Goal: Find specific page/section: Find specific page/section

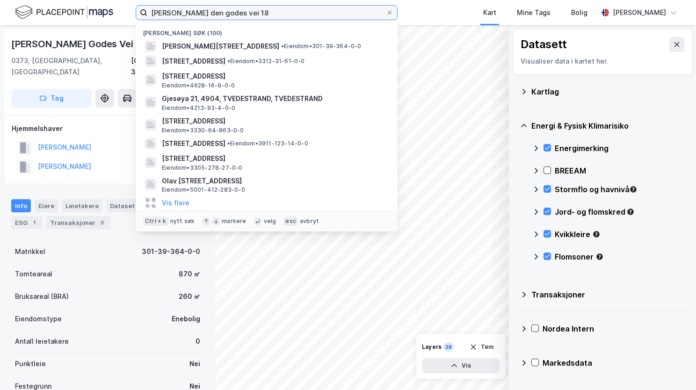
drag, startPoint x: 243, startPoint y: 13, endPoint x: 71, endPoint y: 32, distance: 173.3
click at [71, 32] on div "[PERSON_NAME] den godes vei 18 Nylige søk (100) [PERSON_NAME][STREET_ADDRESS] •…" at bounding box center [348, 195] width 696 height 390
paste input "Klingavegen 1699, 7822 Bangsrud"
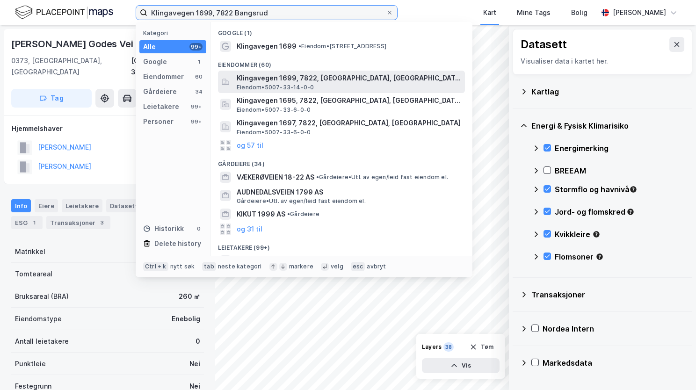
type input "Klingavegen 1699, 7822 Bangsrud"
click at [277, 81] on span "Klingavegen 1699, 7822, [GEOGRAPHIC_DATA], [GEOGRAPHIC_DATA]" at bounding box center [349, 78] width 225 height 11
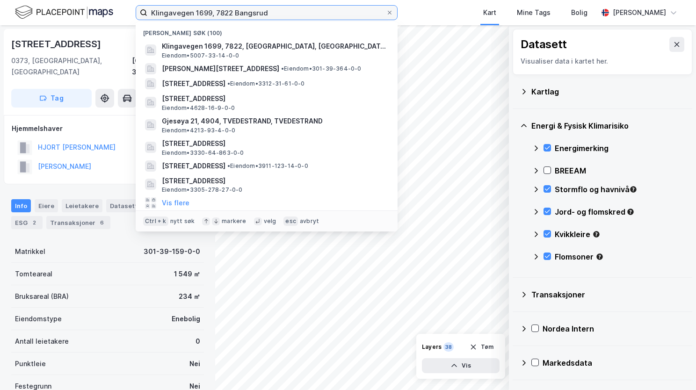
click at [283, 17] on input "Klingavegen 1699, 7822 Bangsrud" at bounding box center [266, 13] width 239 height 14
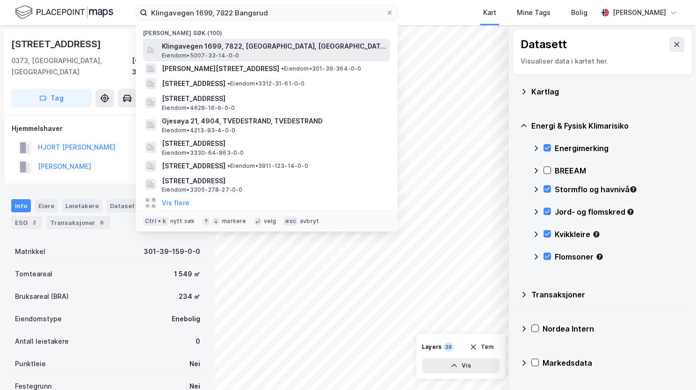
click at [269, 49] on span "Klingavegen 1699, 7822, [GEOGRAPHIC_DATA], [GEOGRAPHIC_DATA]" at bounding box center [274, 46] width 225 height 11
